Goal: Task Accomplishment & Management: Complete application form

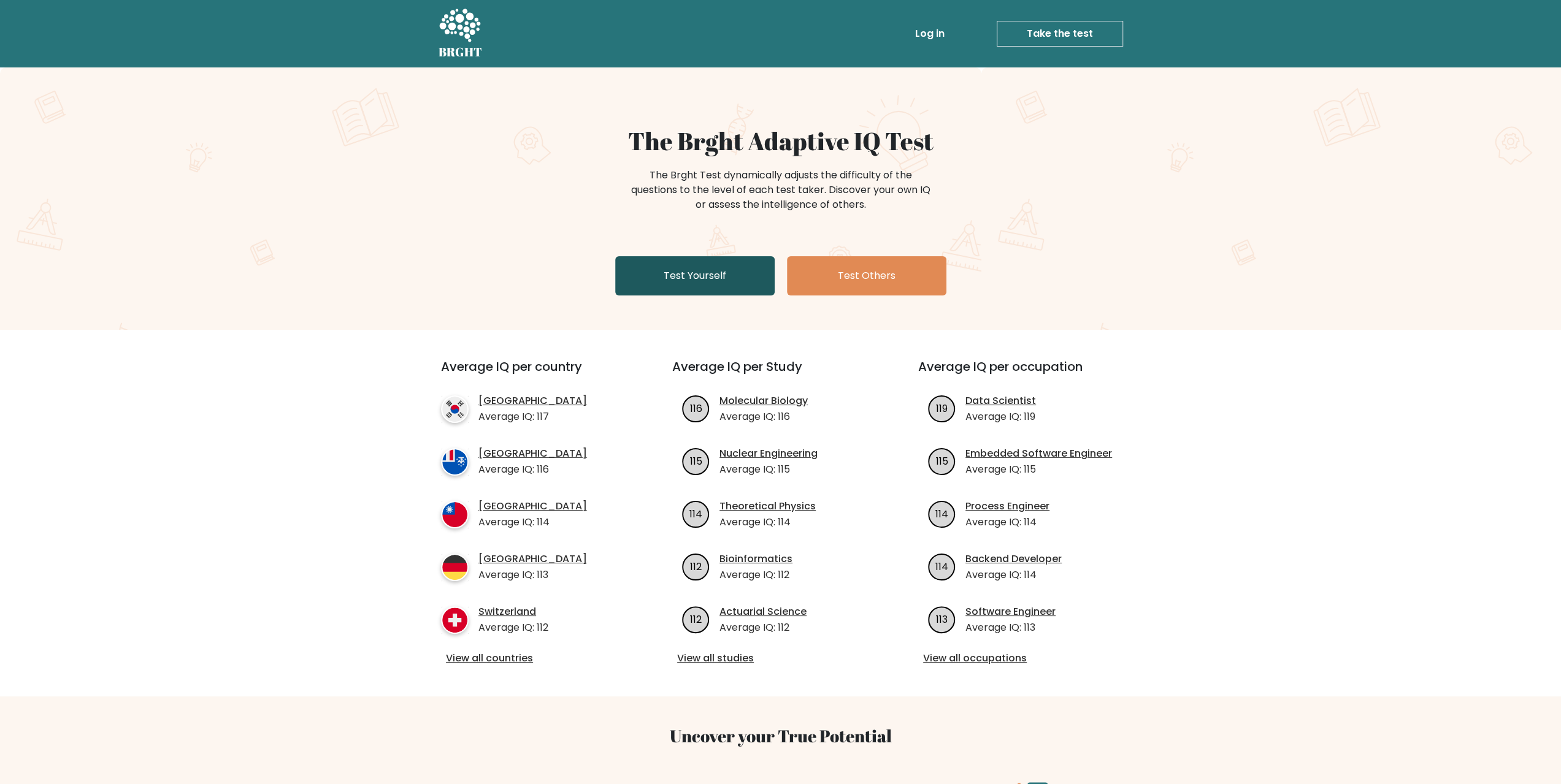
click at [717, 278] on link "Test Yourself" at bounding box center [695, 276] width 159 height 39
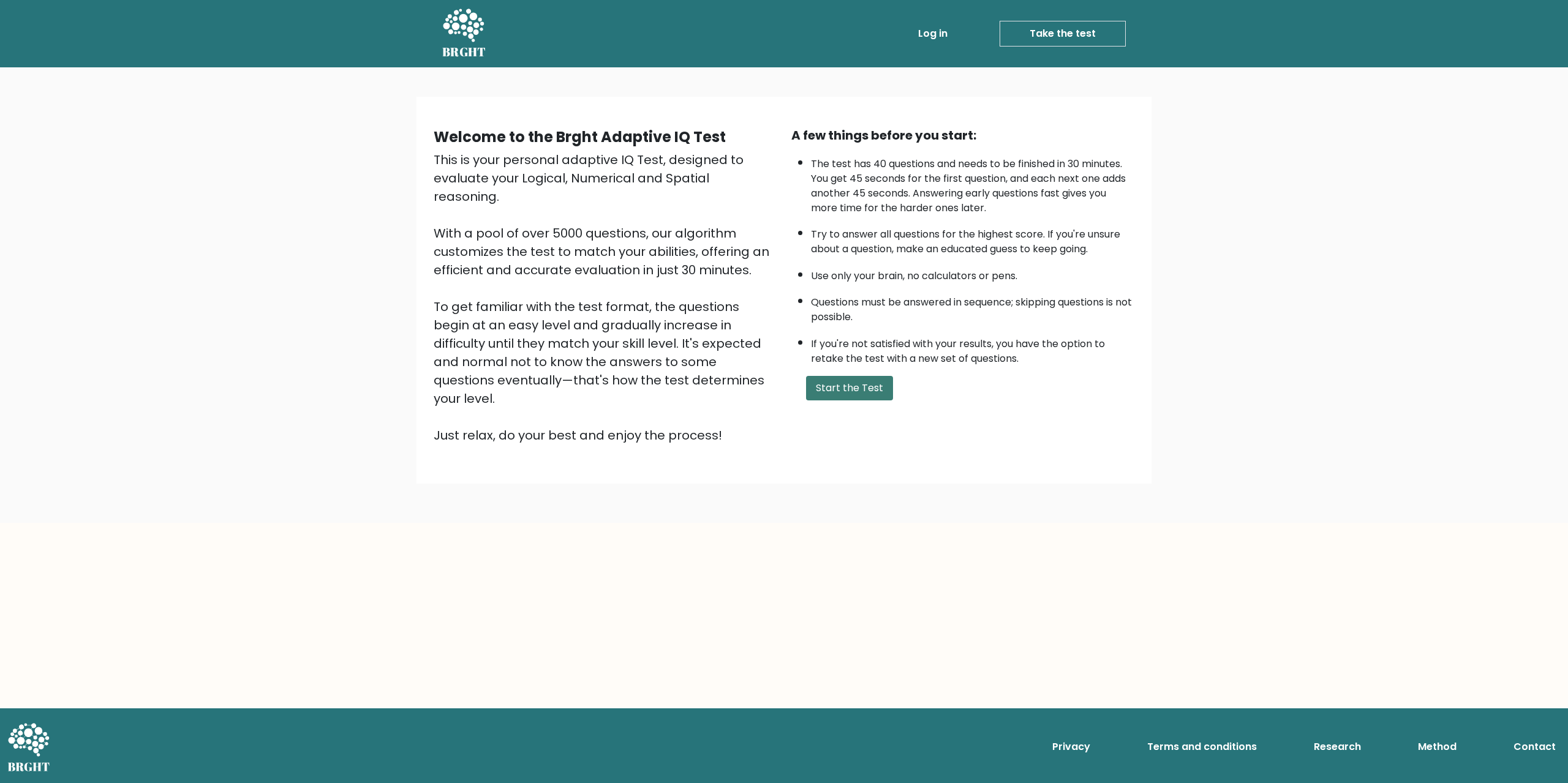
click at [872, 380] on button "Start the Test" at bounding box center [849, 388] width 87 height 24
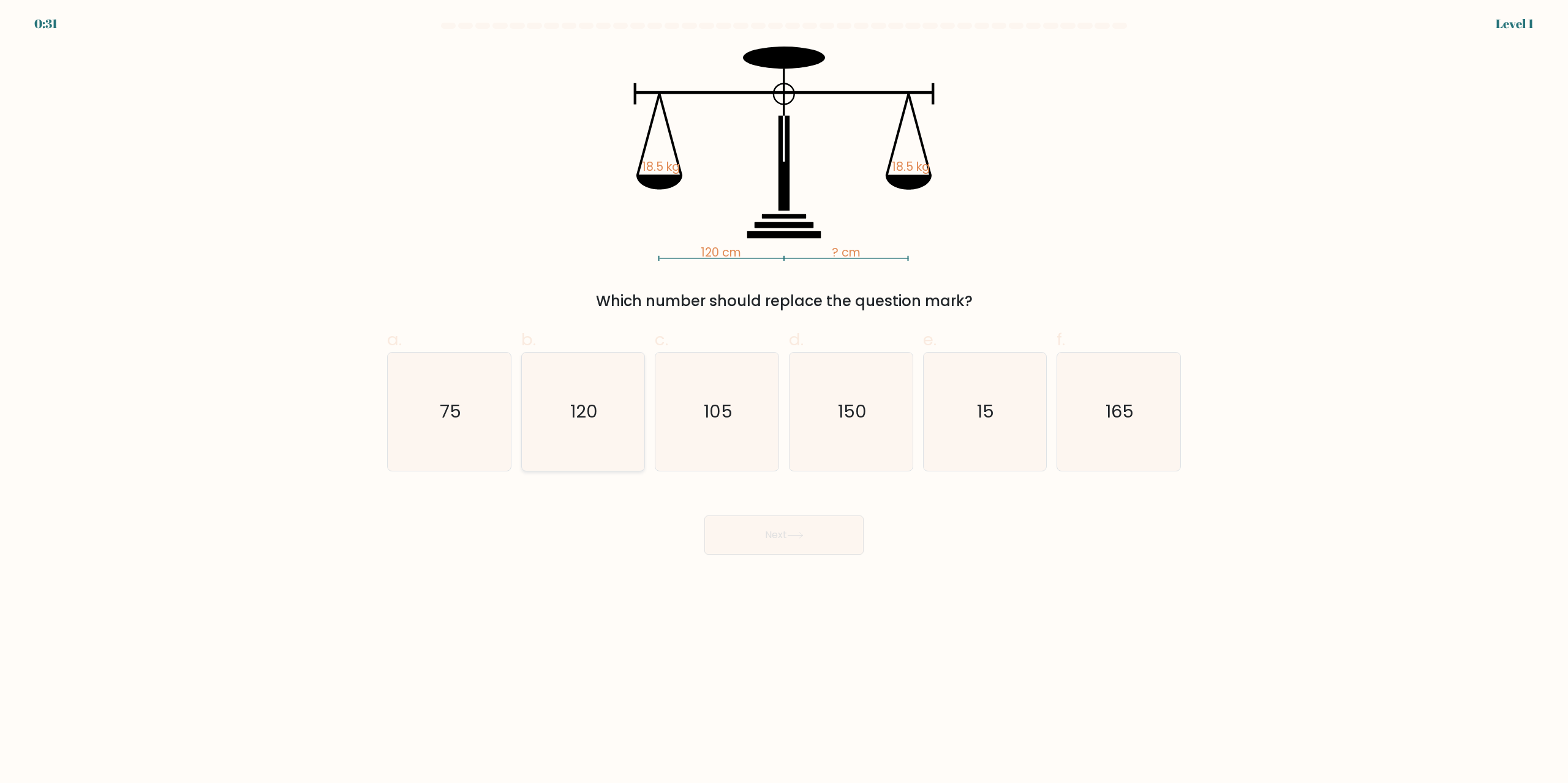
click at [598, 407] on icon "120" at bounding box center [583, 411] width 118 height 118
click at [784, 400] on input "b. 120" at bounding box center [784, 396] width 1 height 8
radio input "true"
click at [798, 543] on button "Next" at bounding box center [783, 535] width 159 height 39
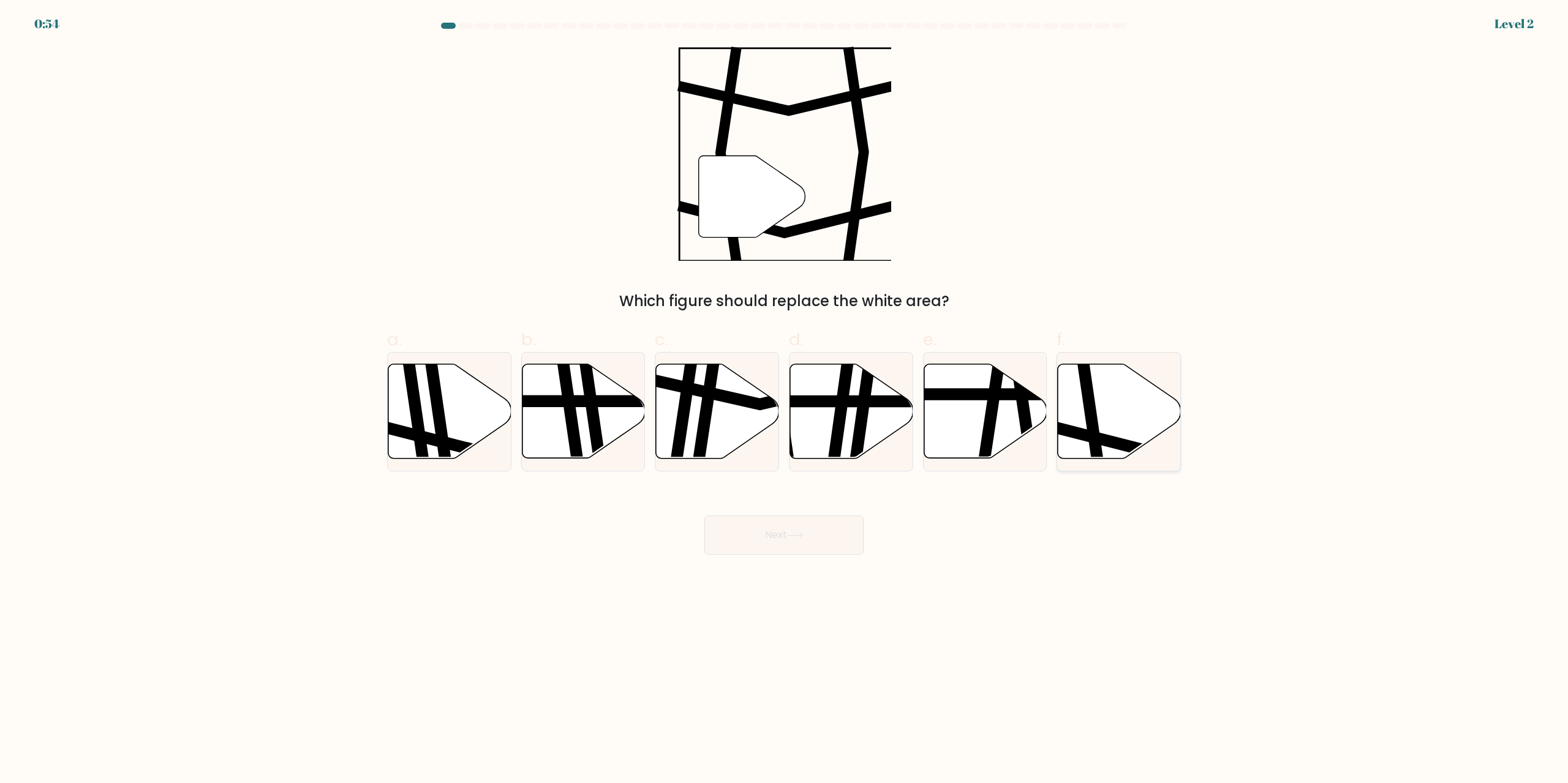
click at [1118, 404] on icon at bounding box center [1119, 411] width 123 height 95
click at [785, 400] on input "f." at bounding box center [784, 396] width 1 height 8
radio input "true"
click at [794, 543] on button "Next" at bounding box center [783, 535] width 159 height 39
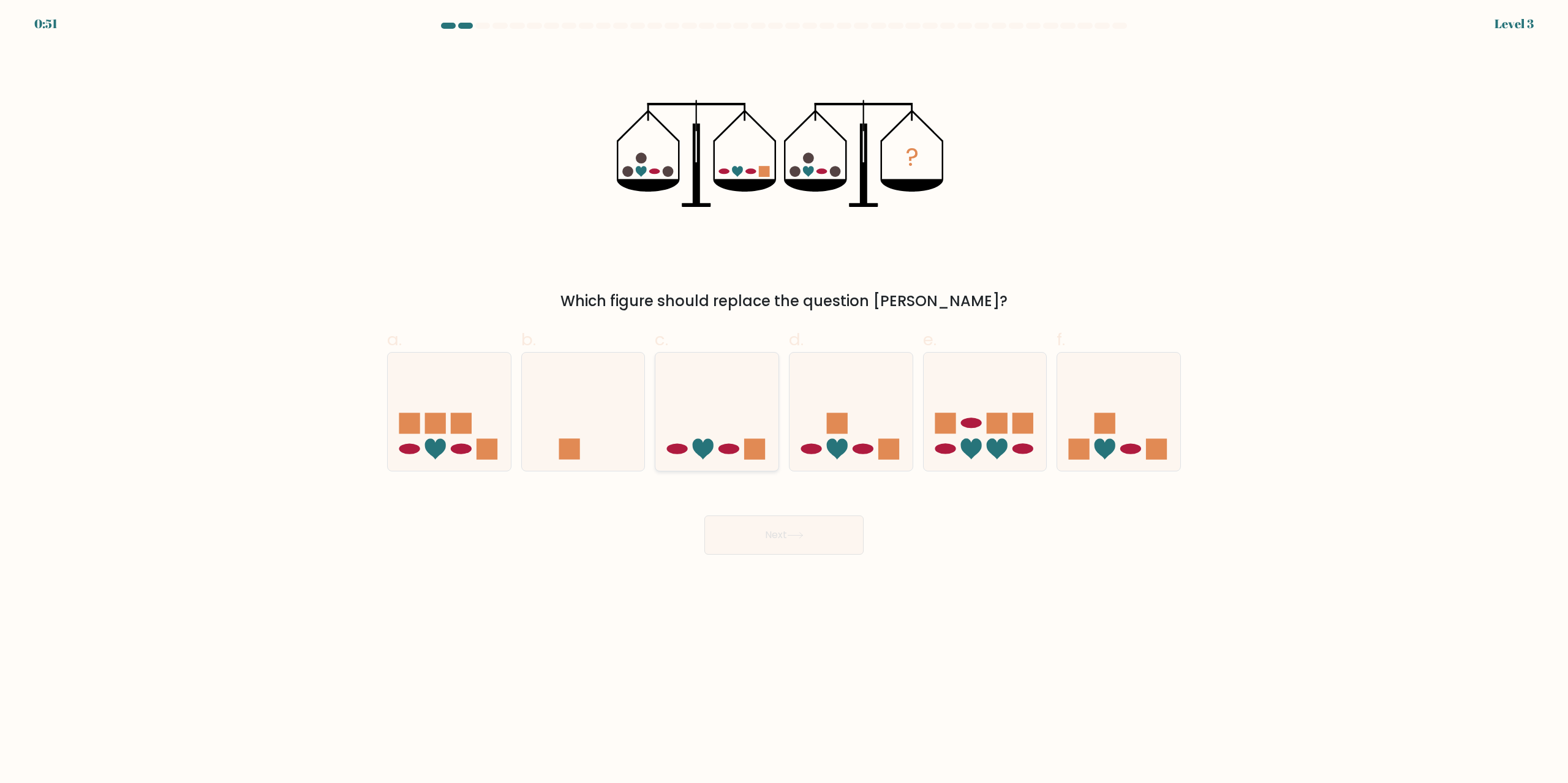
click at [732, 411] on icon at bounding box center [717, 411] width 123 height 102
click at [784, 400] on input "c." at bounding box center [784, 396] width 1 height 8
radio input "true"
click at [778, 531] on button "Next" at bounding box center [783, 535] width 159 height 39
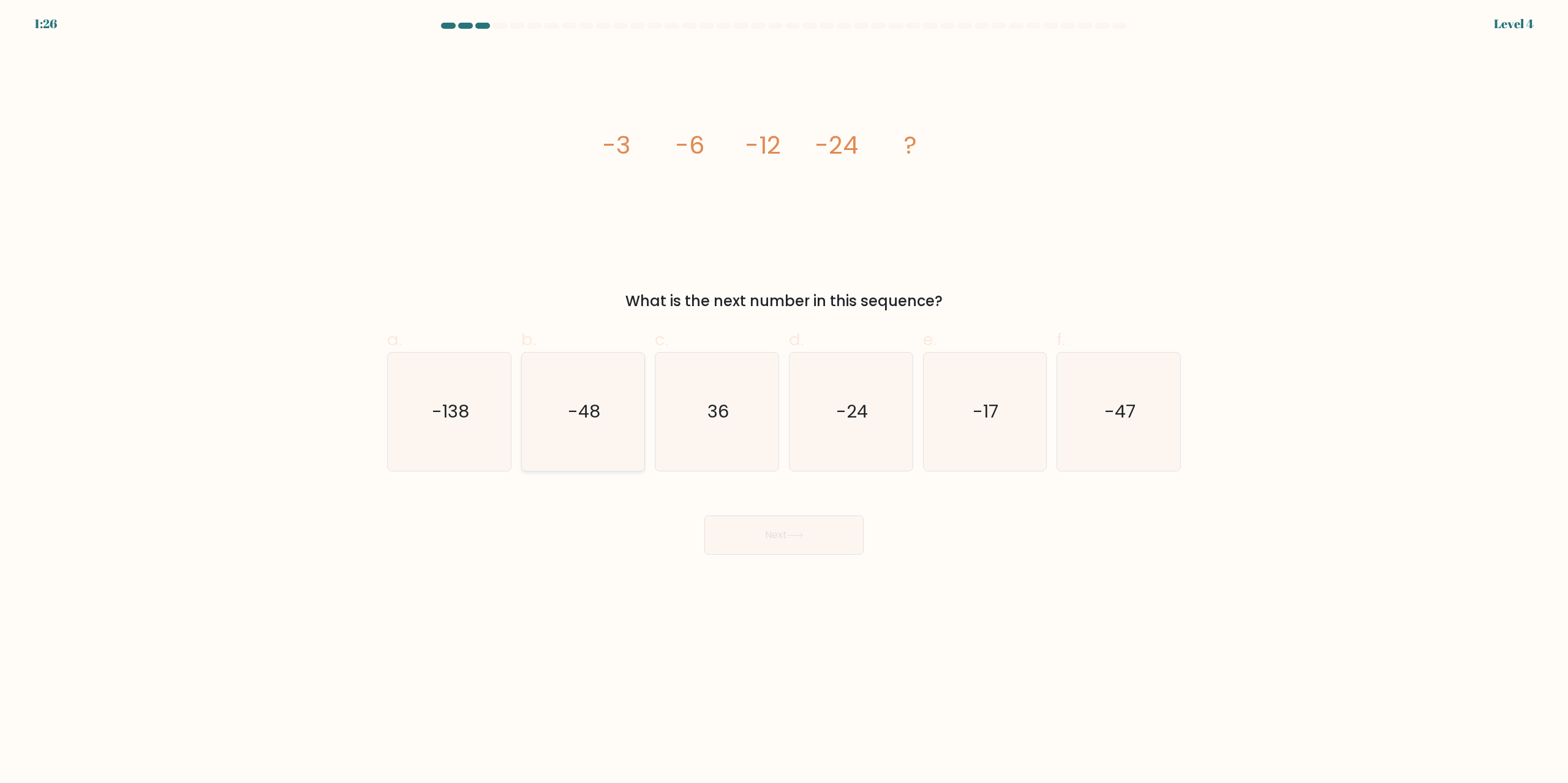
click at [590, 415] on text "-48" at bounding box center [583, 412] width 32 height 24
click at [784, 400] on input "b. -48" at bounding box center [784, 396] width 1 height 8
radio input "true"
click at [794, 538] on icon at bounding box center [795, 536] width 16 height 7
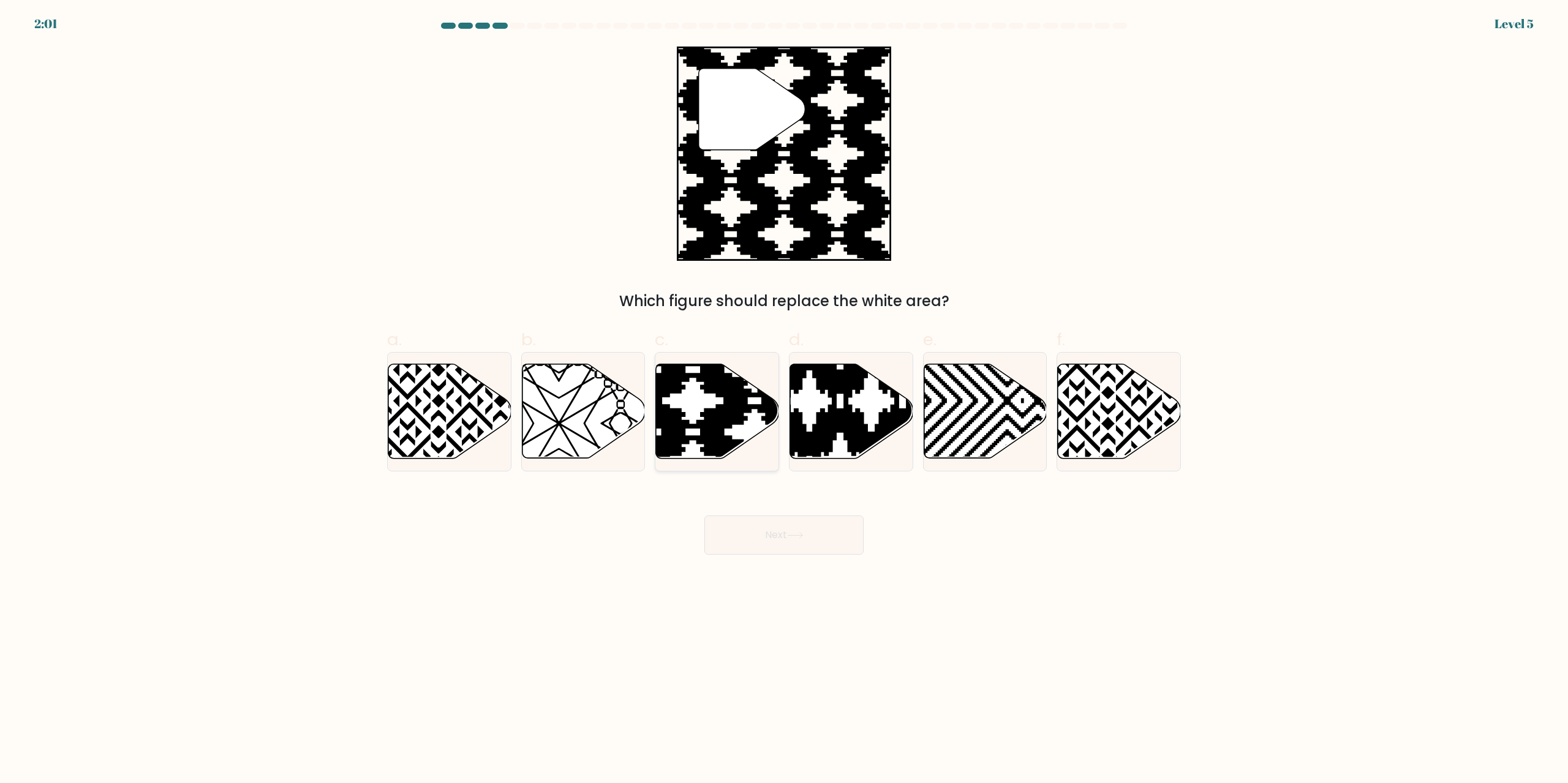
click at [715, 398] on icon at bounding box center [718, 411] width 123 height 95
click at [784, 398] on input "c." at bounding box center [784, 396] width 1 height 8
radio input "true"
click at [746, 523] on button "Next" at bounding box center [783, 535] width 159 height 39
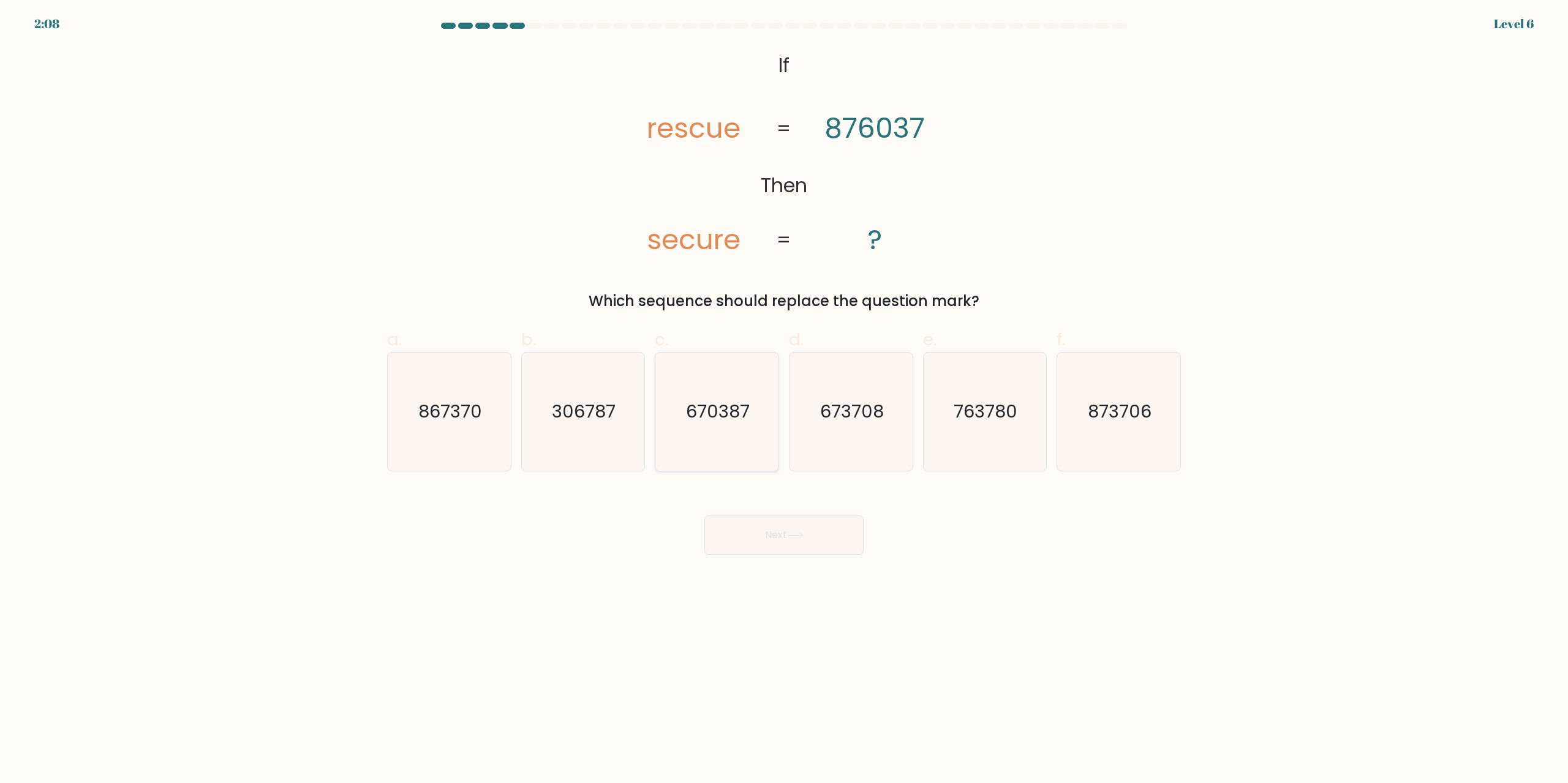
click at [701, 427] on icon "670387" at bounding box center [717, 411] width 118 height 118
click at [784, 400] on input "c. 670387" at bounding box center [784, 396] width 1 height 8
radio input "true"
click at [779, 536] on button "Next" at bounding box center [783, 535] width 159 height 39
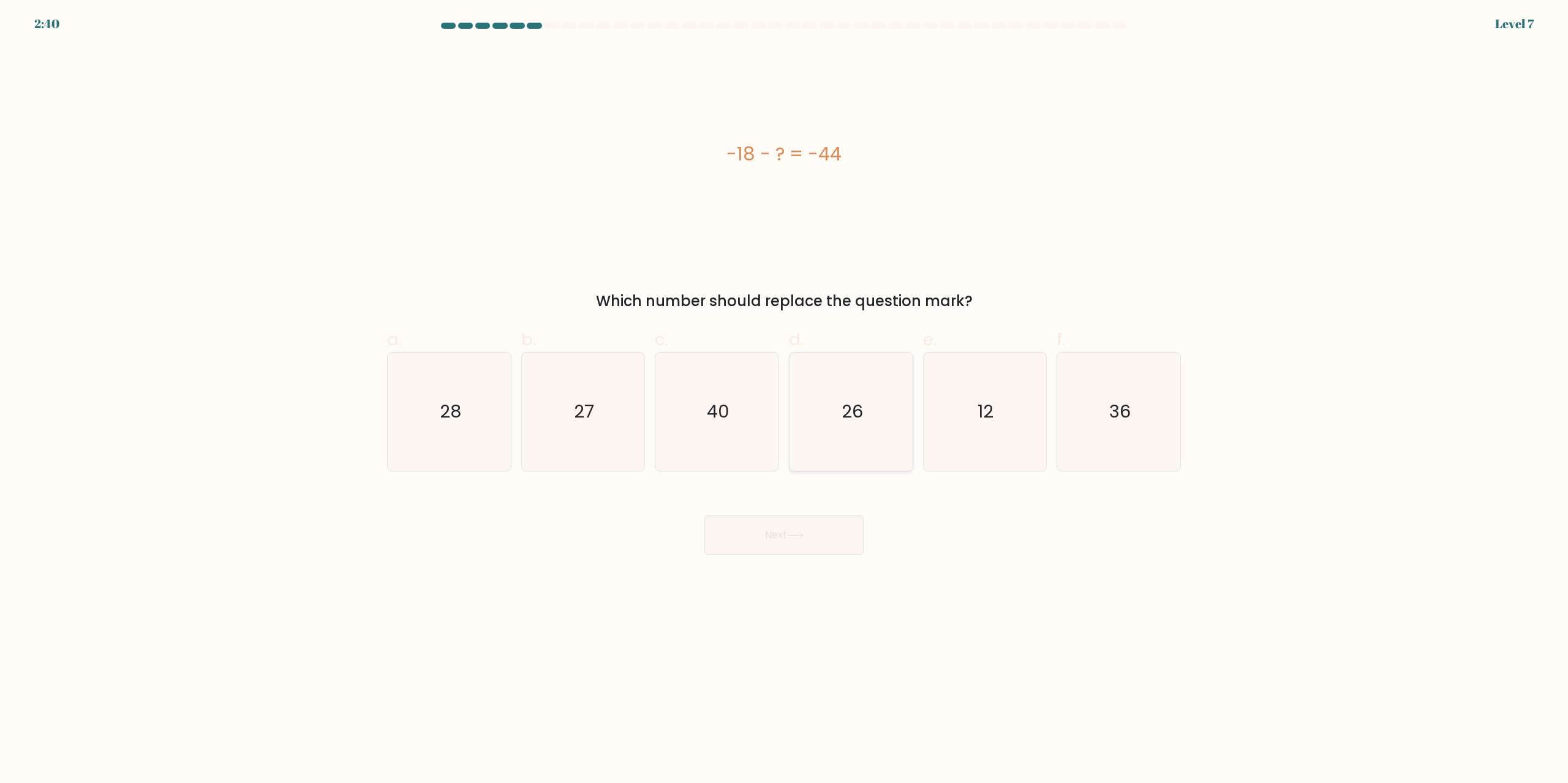
click at [850, 402] on text "26" at bounding box center [852, 412] width 22 height 24
click at [785, 400] on input "d. 26" at bounding box center [784, 396] width 1 height 8
radio input "true"
click at [829, 527] on button "Next" at bounding box center [783, 535] width 159 height 39
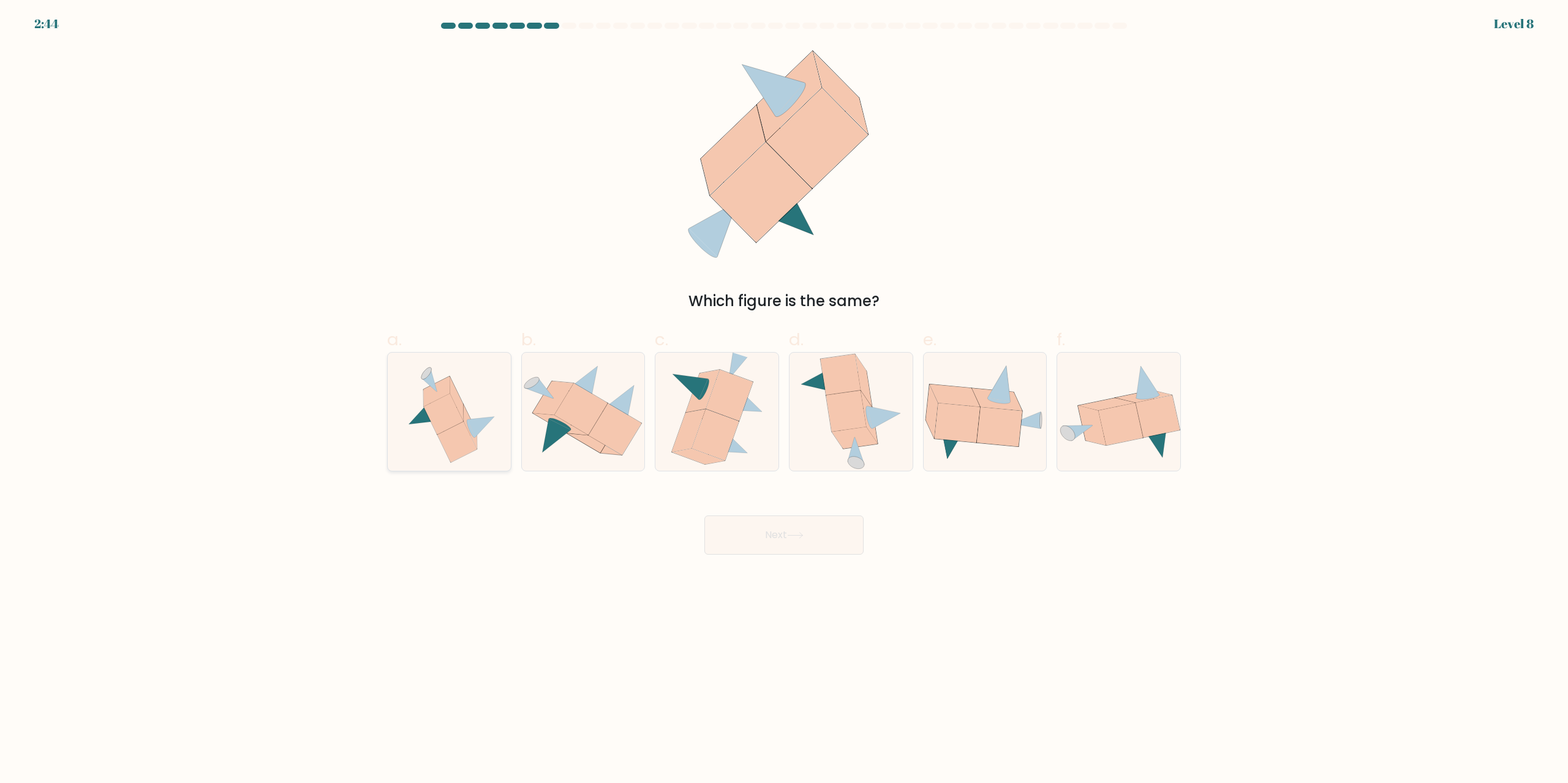
click at [452, 403] on icon at bounding box center [444, 414] width 40 height 41
click at [784, 400] on input "a." at bounding box center [784, 396] width 1 height 8
radio input "true"
click at [820, 539] on button "Next" at bounding box center [783, 535] width 159 height 39
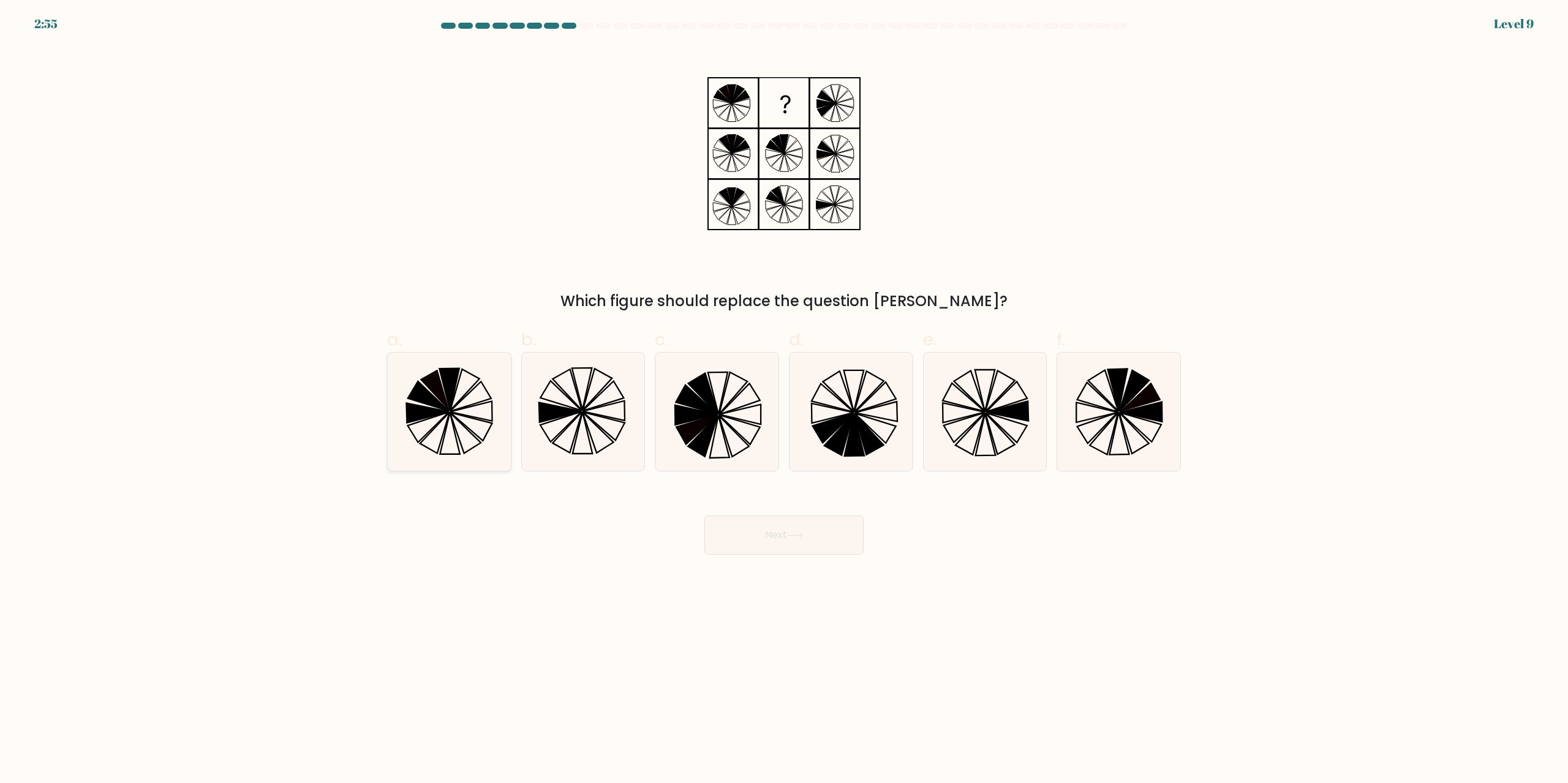
click at [451, 416] on icon at bounding box center [464, 433] width 30 height 41
click at [784, 400] on input "a." at bounding box center [784, 396] width 1 height 8
radio input "true"
click at [749, 531] on button "Next" at bounding box center [783, 535] width 159 height 39
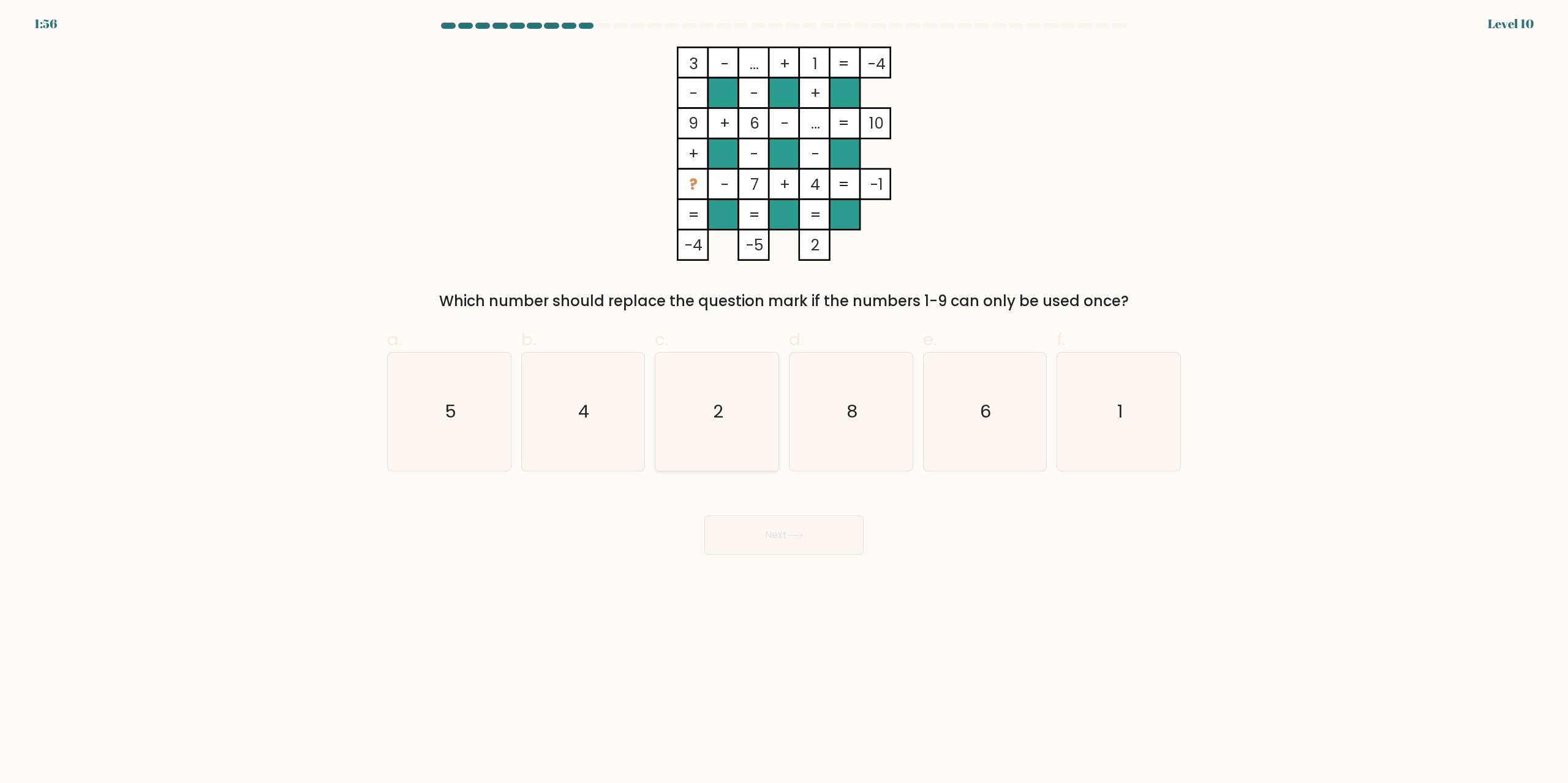
click at [748, 398] on icon "2" at bounding box center [717, 411] width 118 height 118
click at [784, 398] on input "c. 2" at bounding box center [784, 396] width 1 height 8
radio input "true"
click at [783, 528] on button "Next" at bounding box center [783, 535] width 159 height 39
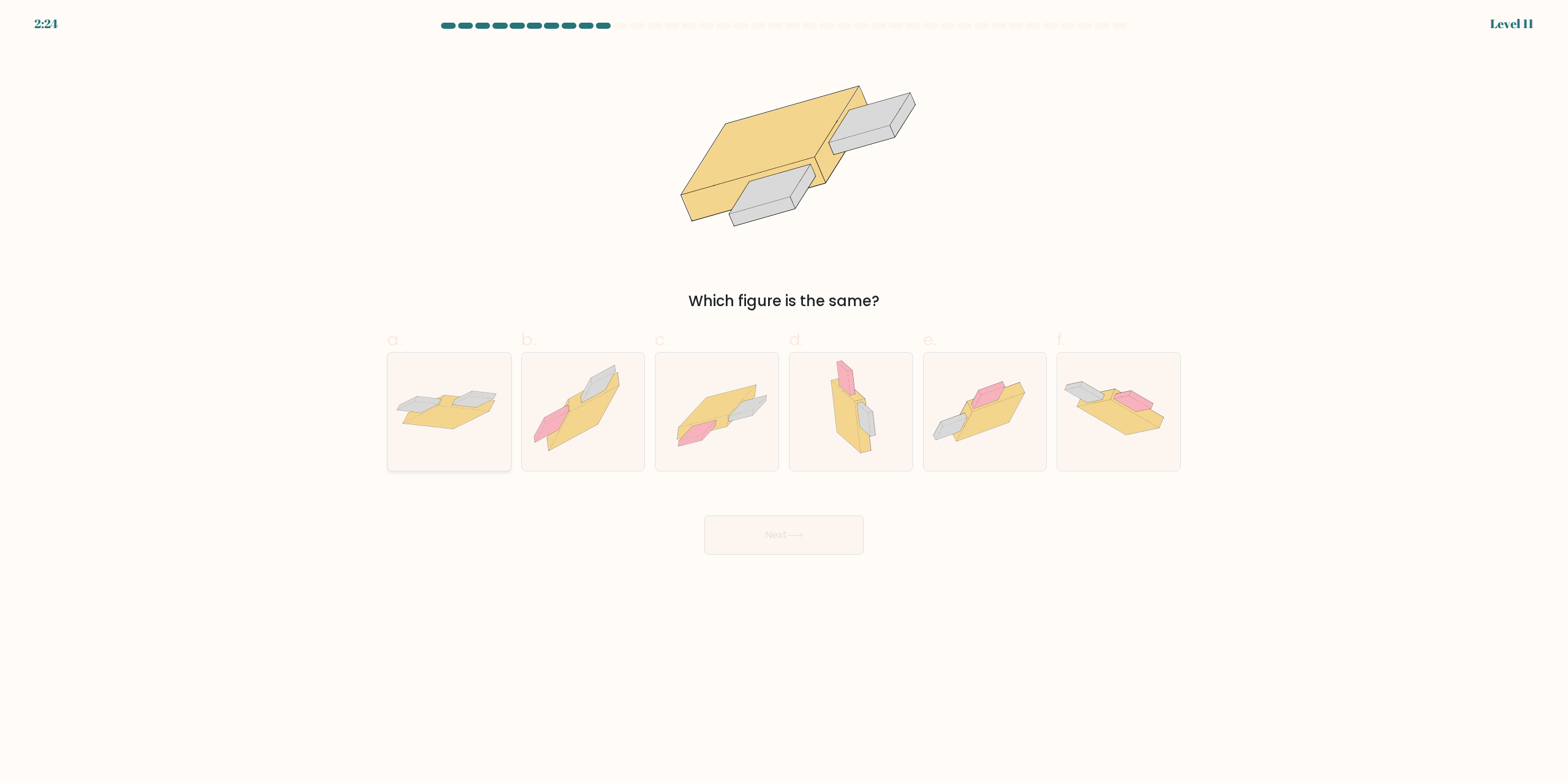
click at [452, 406] on icon at bounding box center [468, 403] width 56 height 16
click at [784, 400] on input "a." at bounding box center [784, 396] width 1 height 8
radio input "true"
click at [820, 537] on button "Next" at bounding box center [783, 535] width 159 height 39
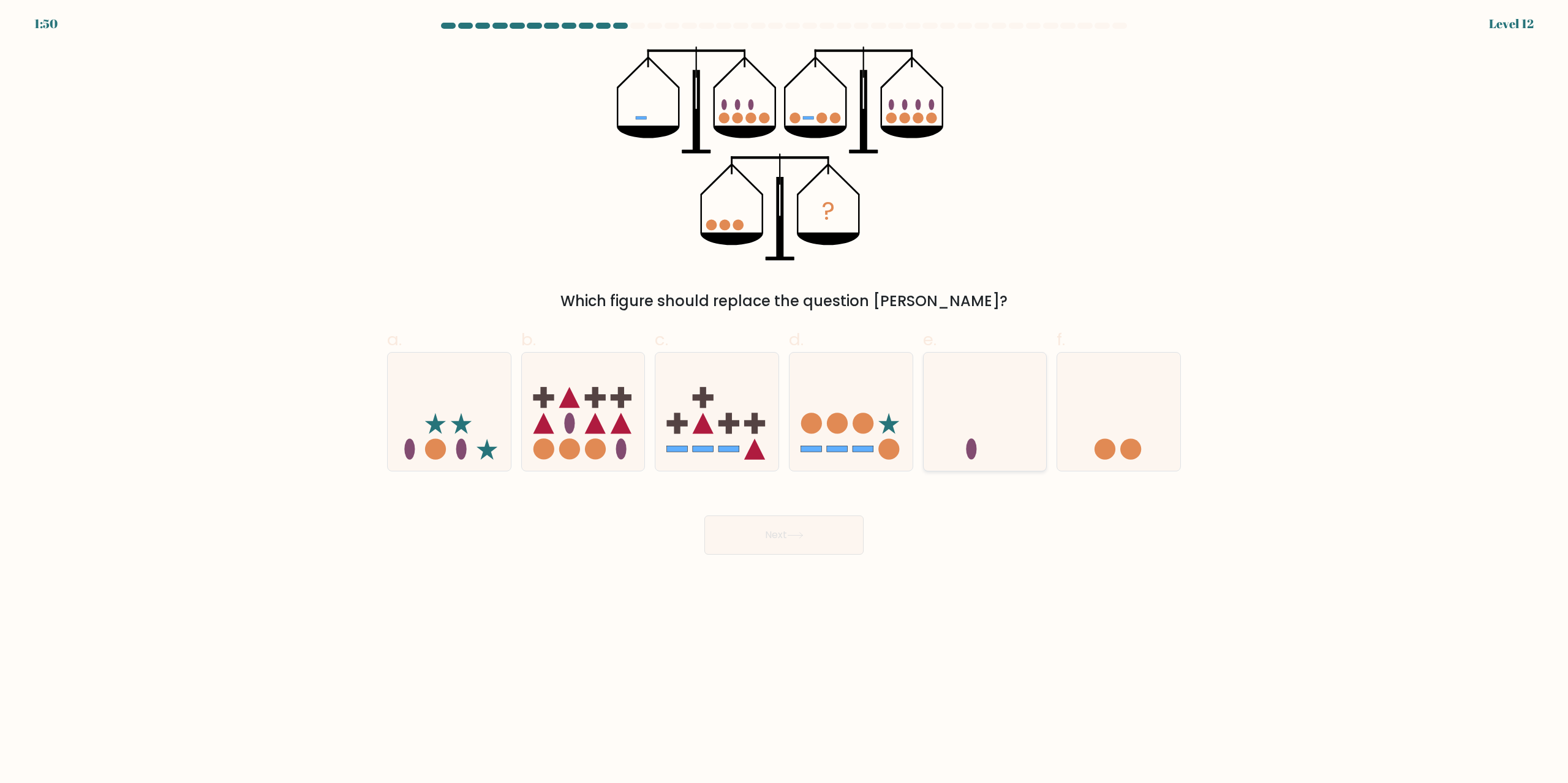
click at [968, 416] on icon at bounding box center [985, 411] width 123 height 102
click at [785, 400] on input "e." at bounding box center [784, 396] width 1 height 8
radio input "true"
click at [789, 543] on button "Next" at bounding box center [783, 535] width 159 height 39
